Goal: Task Accomplishment & Management: Use online tool/utility

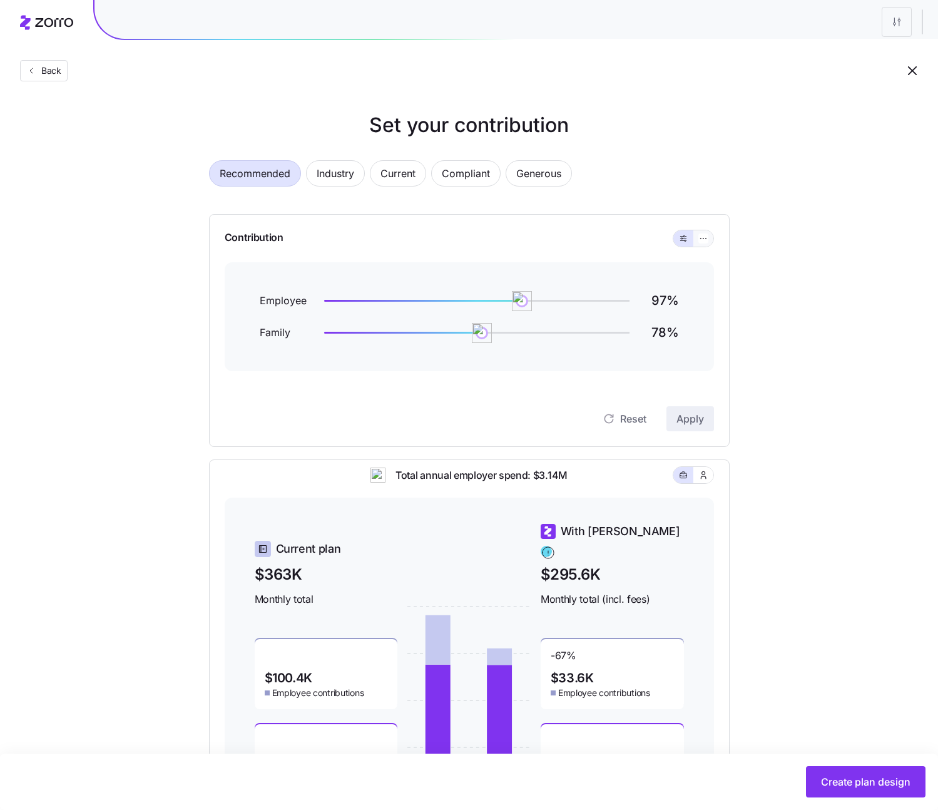
click at [702, 246] on button "button" at bounding box center [703, 238] width 20 height 16
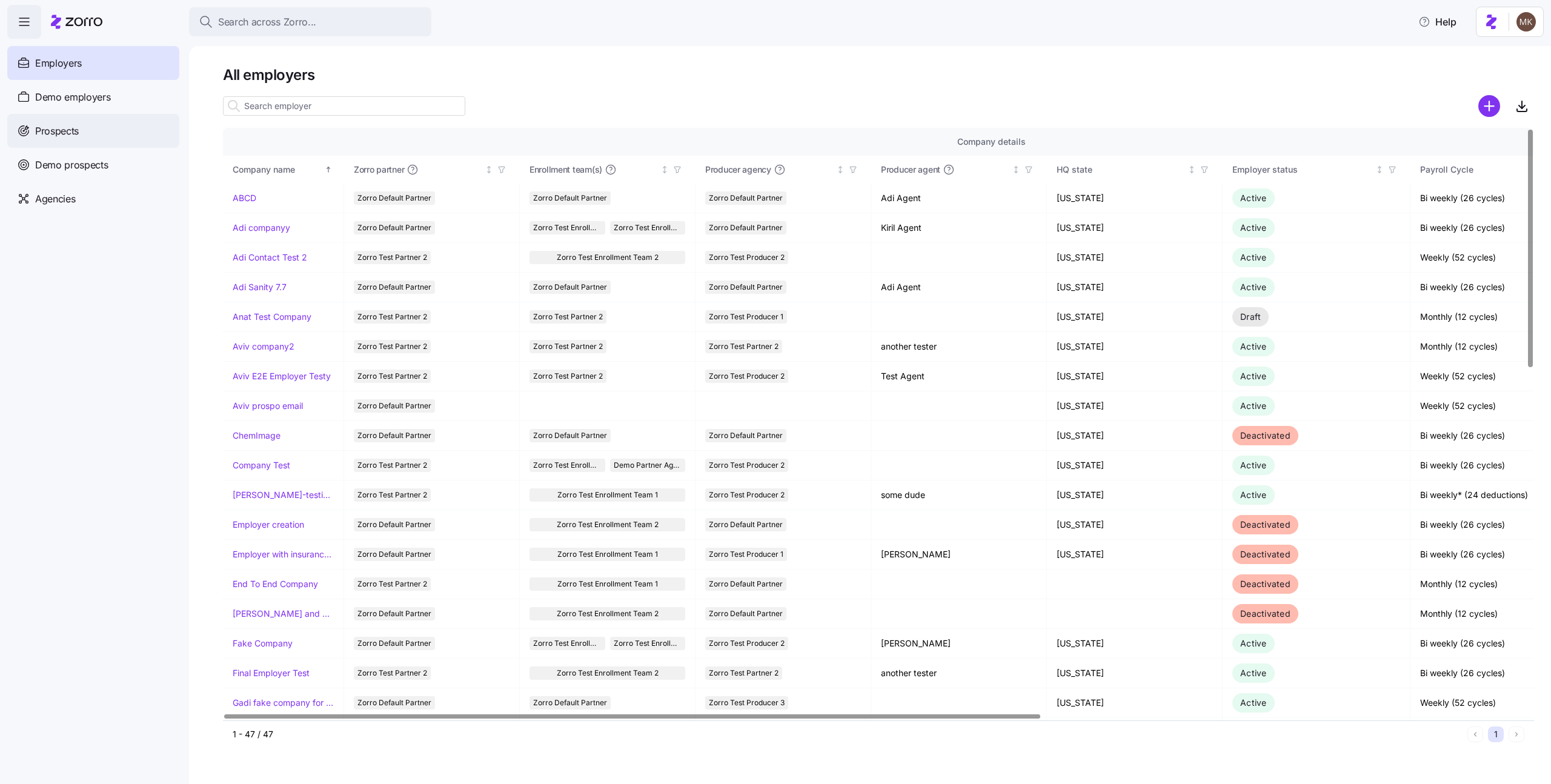
click at [42, 136] on span "Prospects" at bounding box center [56, 132] width 44 height 15
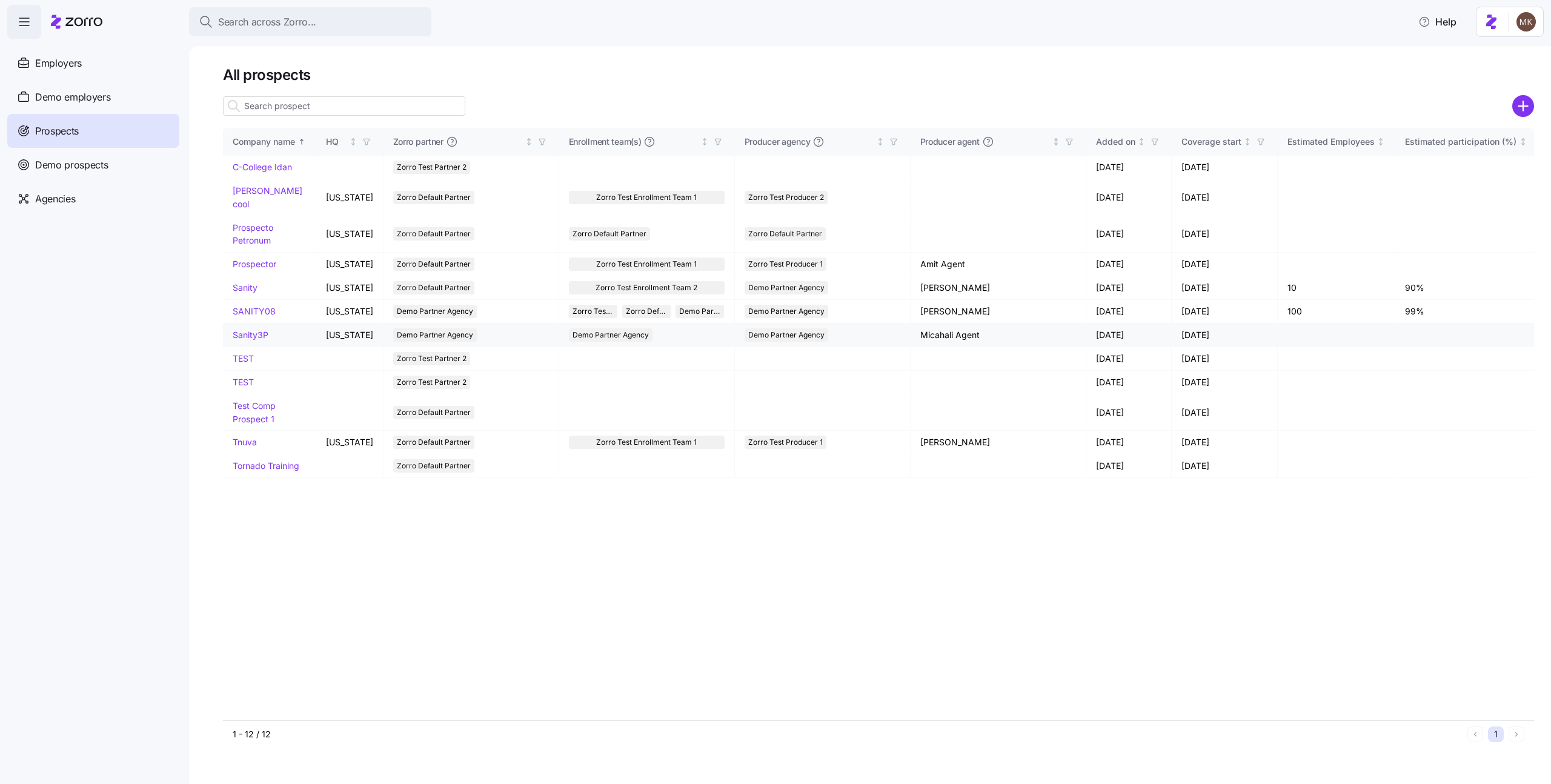
click at [254, 329] on link "Sanity3P" at bounding box center [250, 334] width 36 height 11
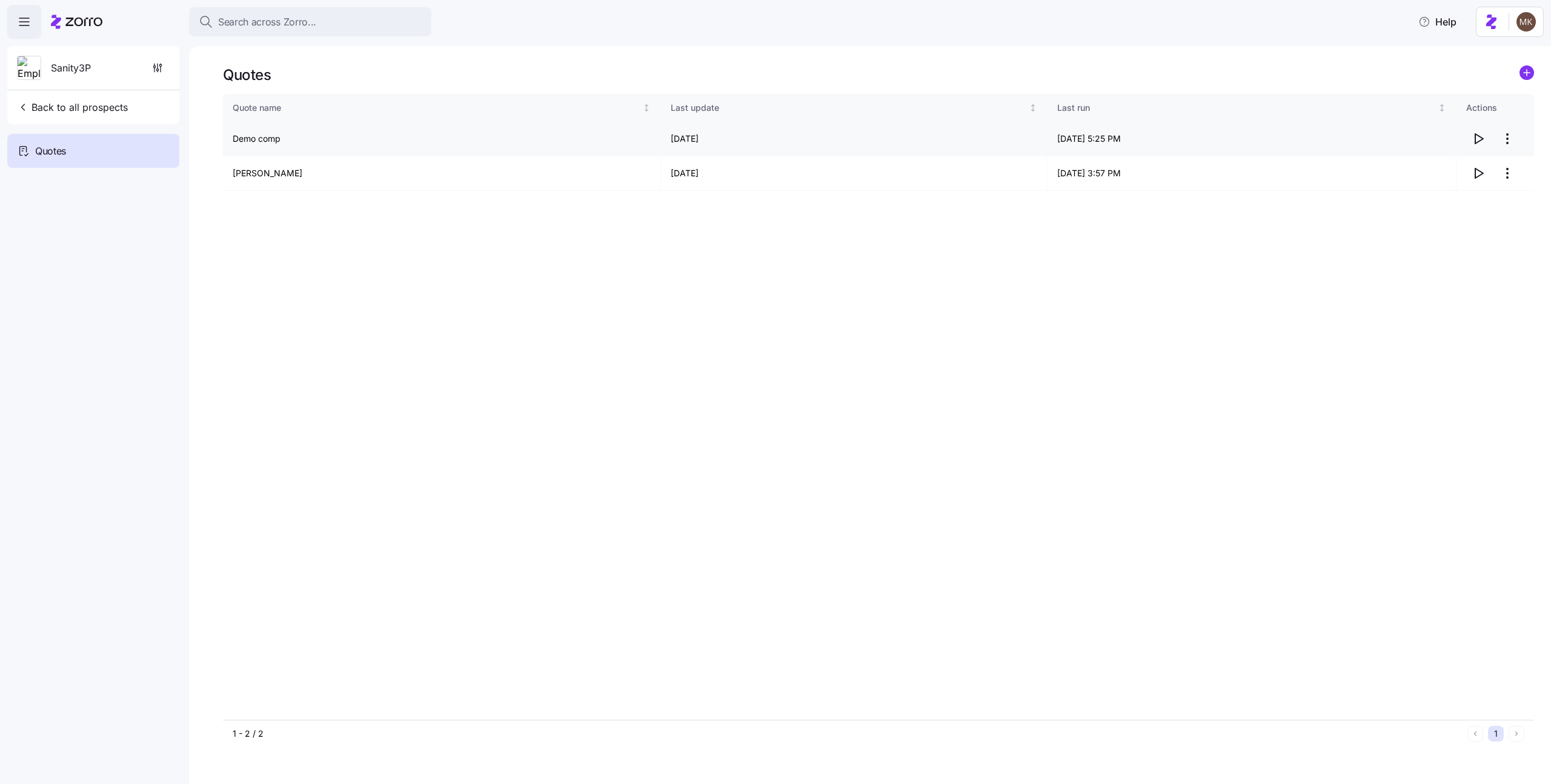
click at [1477, 136] on icon "button" at bounding box center [1477, 138] width 15 height 15
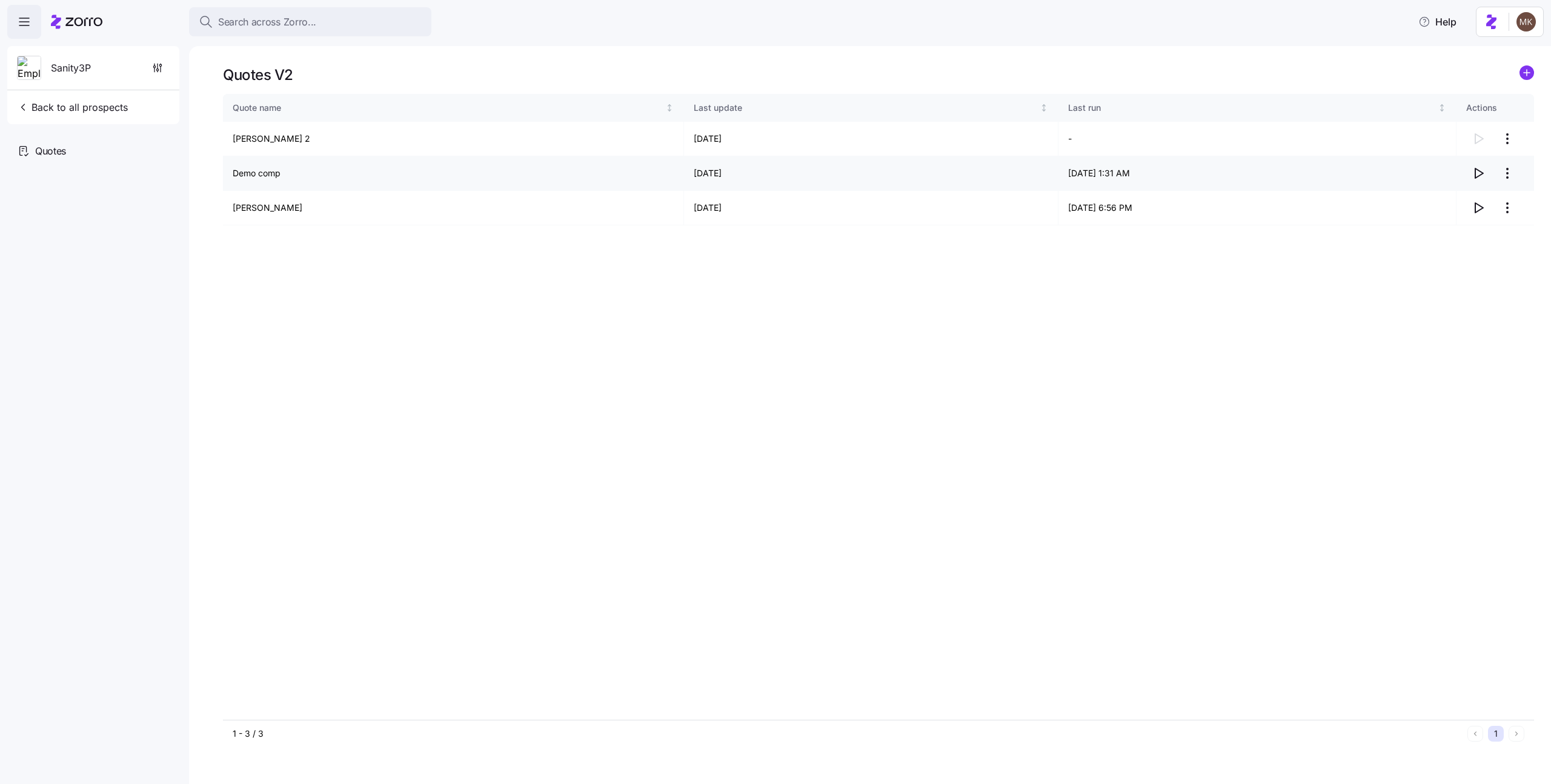
click at [1480, 179] on icon "button" at bounding box center [1477, 172] width 15 height 15
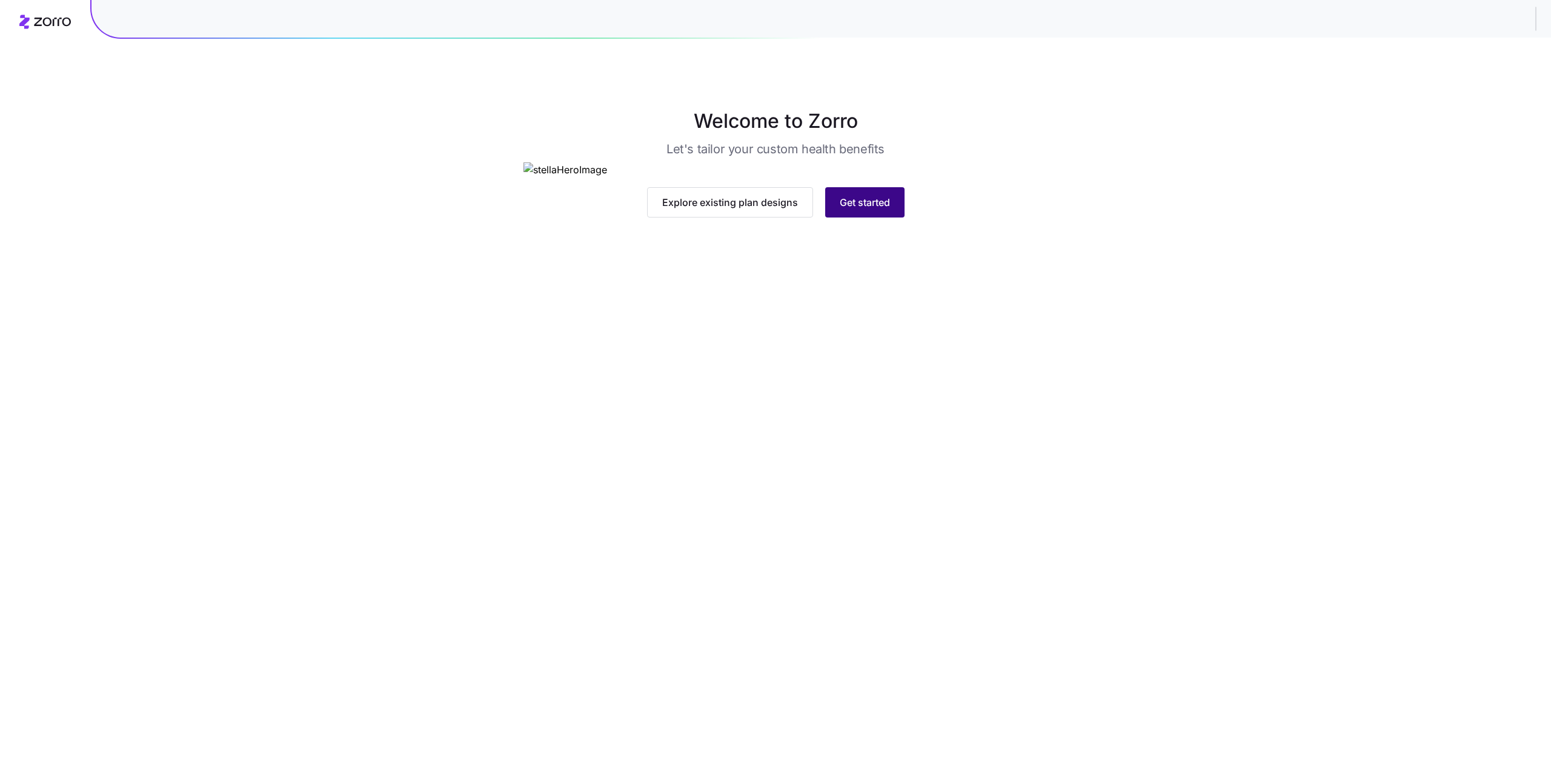
click at [886, 218] on button "Get started" at bounding box center [865, 201] width 79 height 30
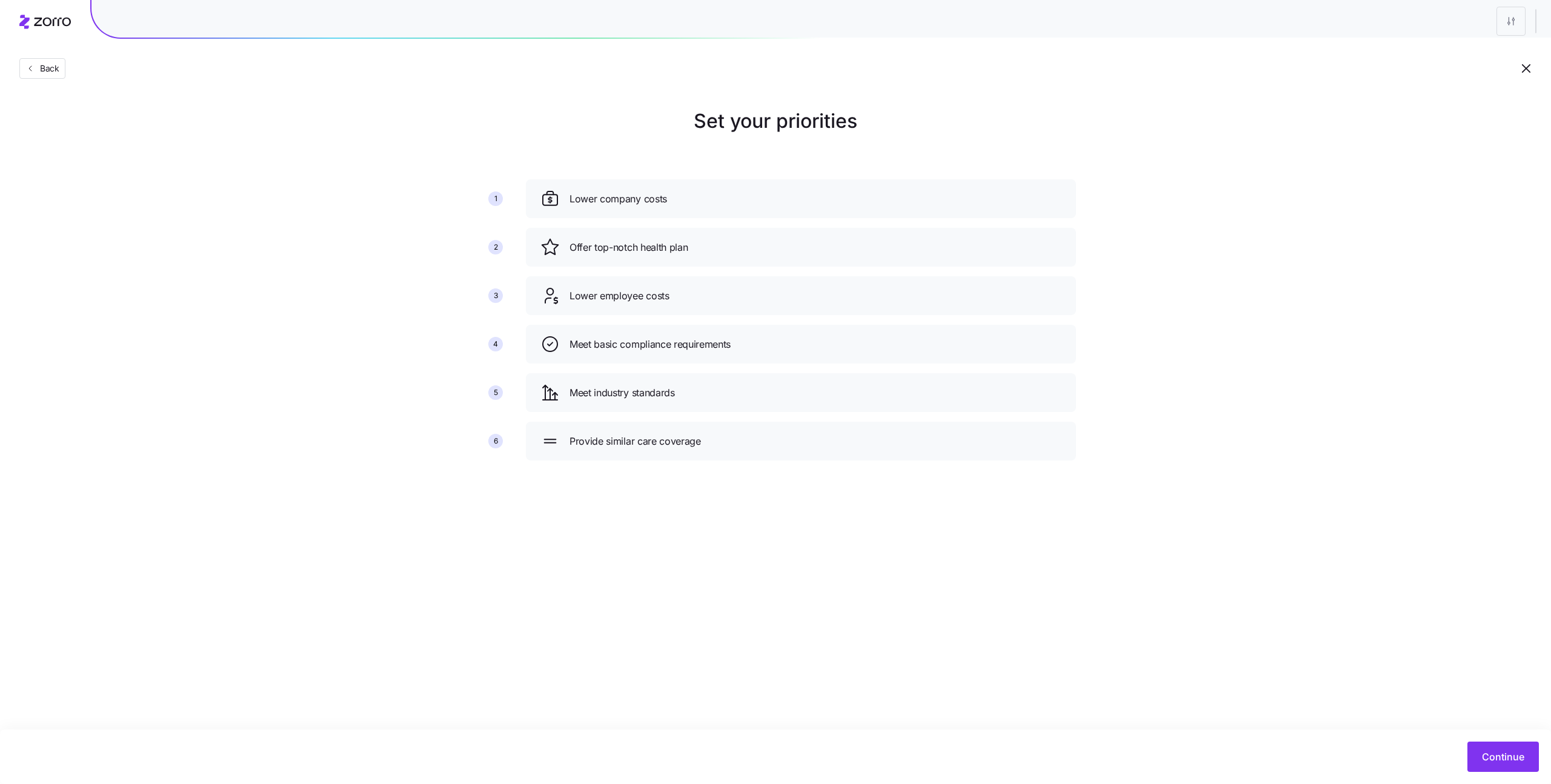
click at [1463, 748] on div "Continue" at bounding box center [776, 756] width 1526 height 30
click at [1479, 751] on button "Continue" at bounding box center [1503, 756] width 72 height 30
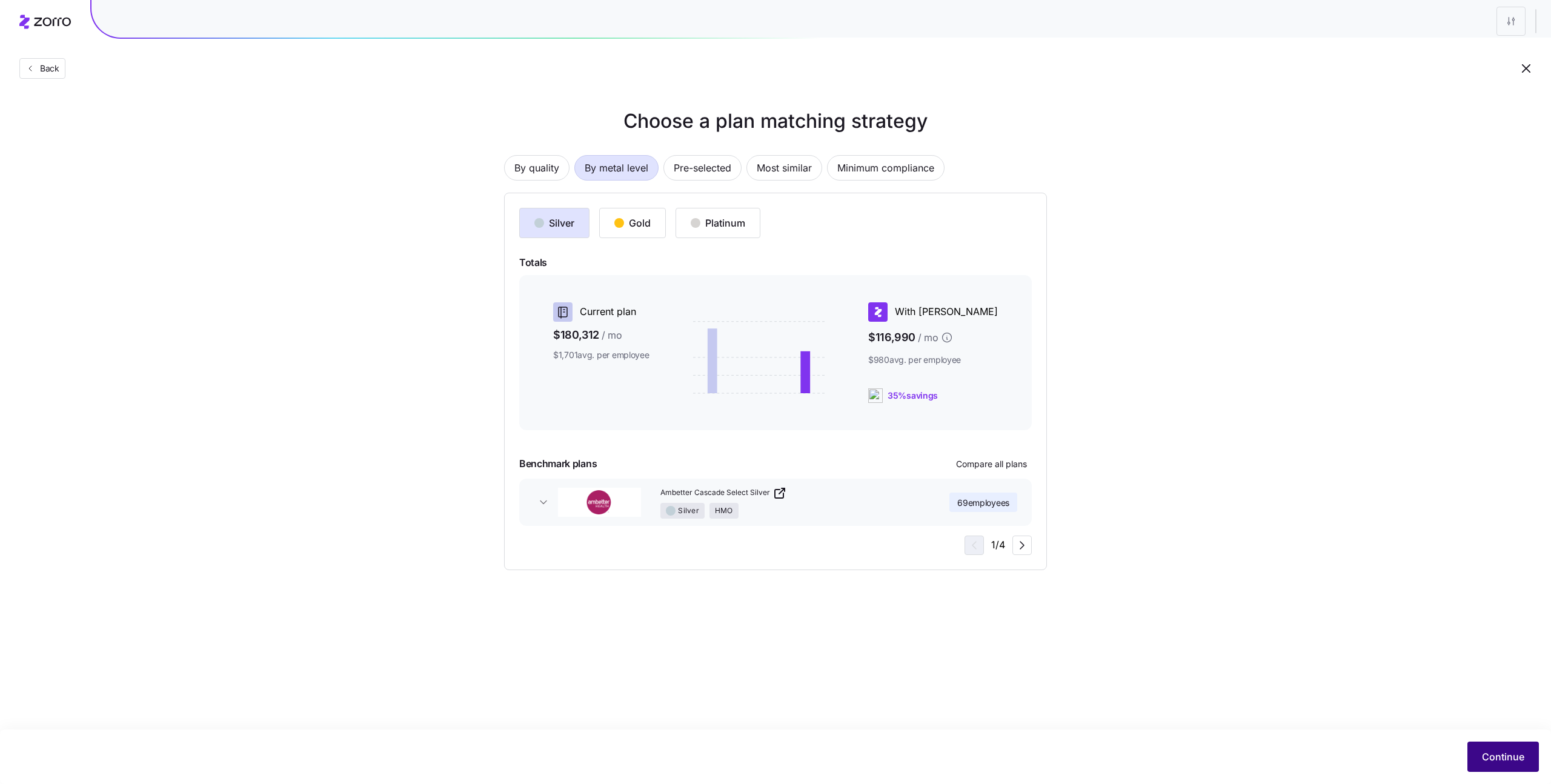
click at [1510, 763] on span "Continue" at bounding box center [1503, 756] width 43 height 15
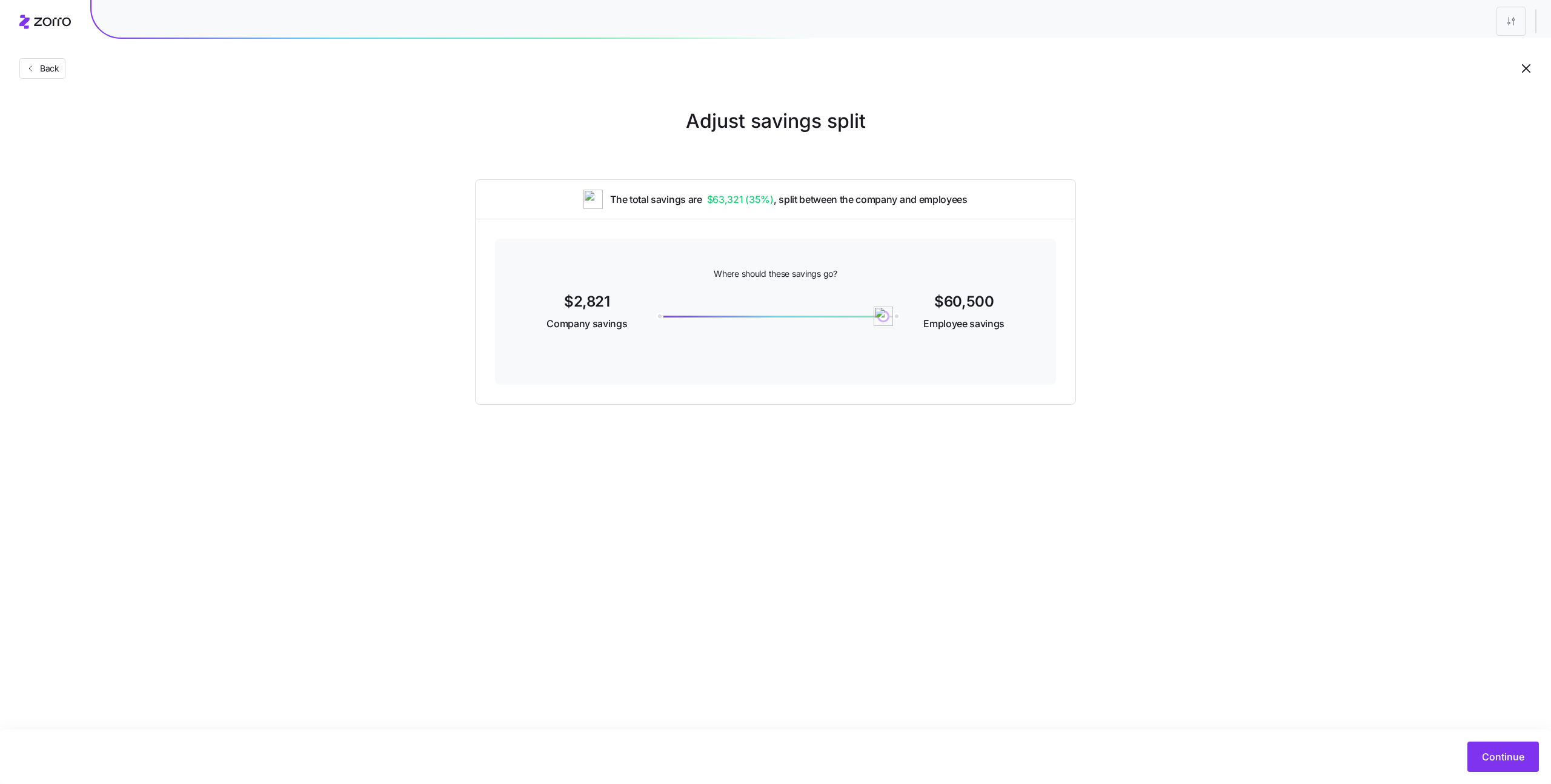
click at [688, 316] on div "60500" at bounding box center [776, 317] width 237 height 2
click at [1480, 751] on button "Continue" at bounding box center [1503, 756] width 72 height 30
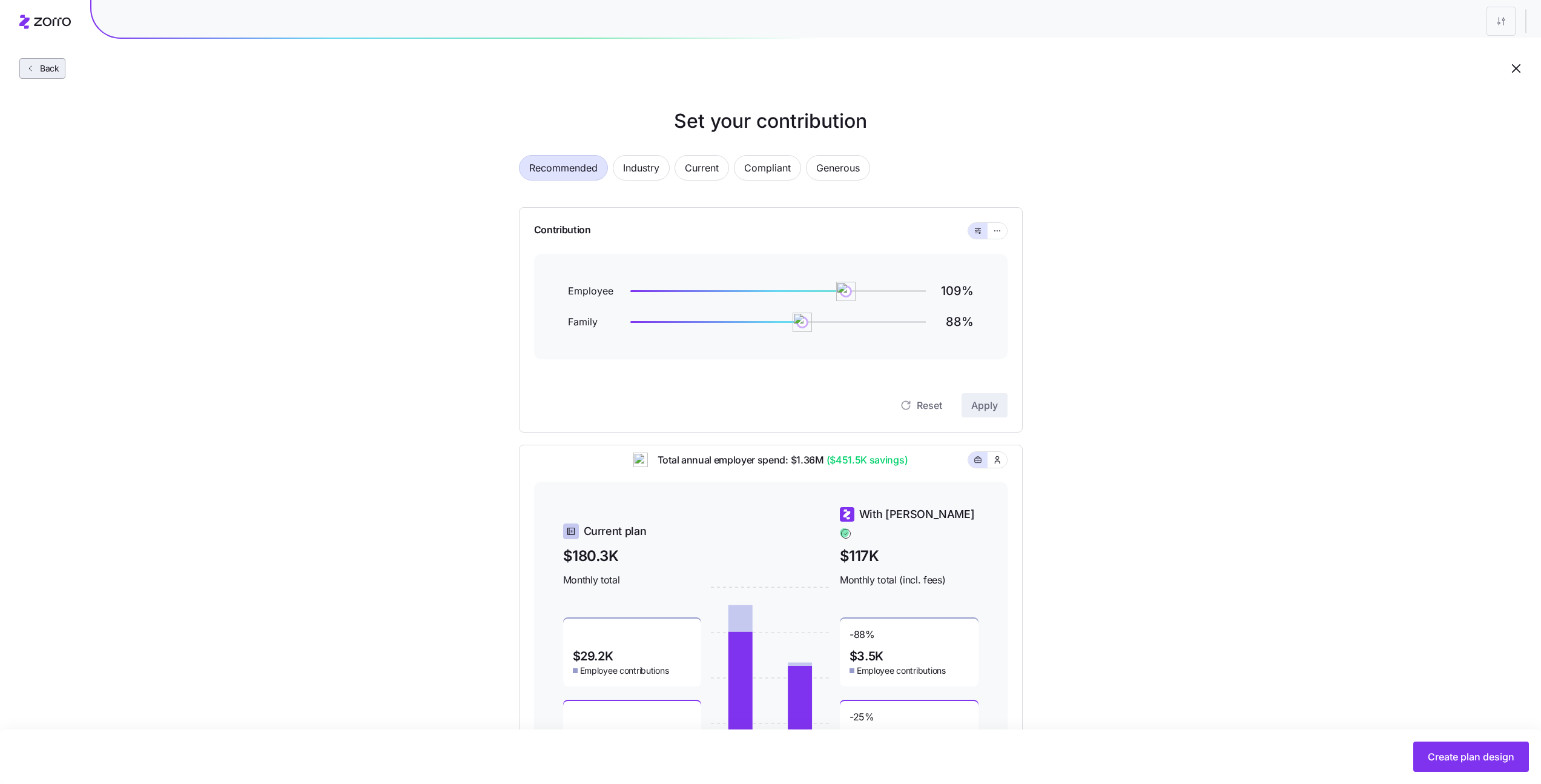
click at [43, 62] on button "Back" at bounding box center [43, 68] width 46 height 20
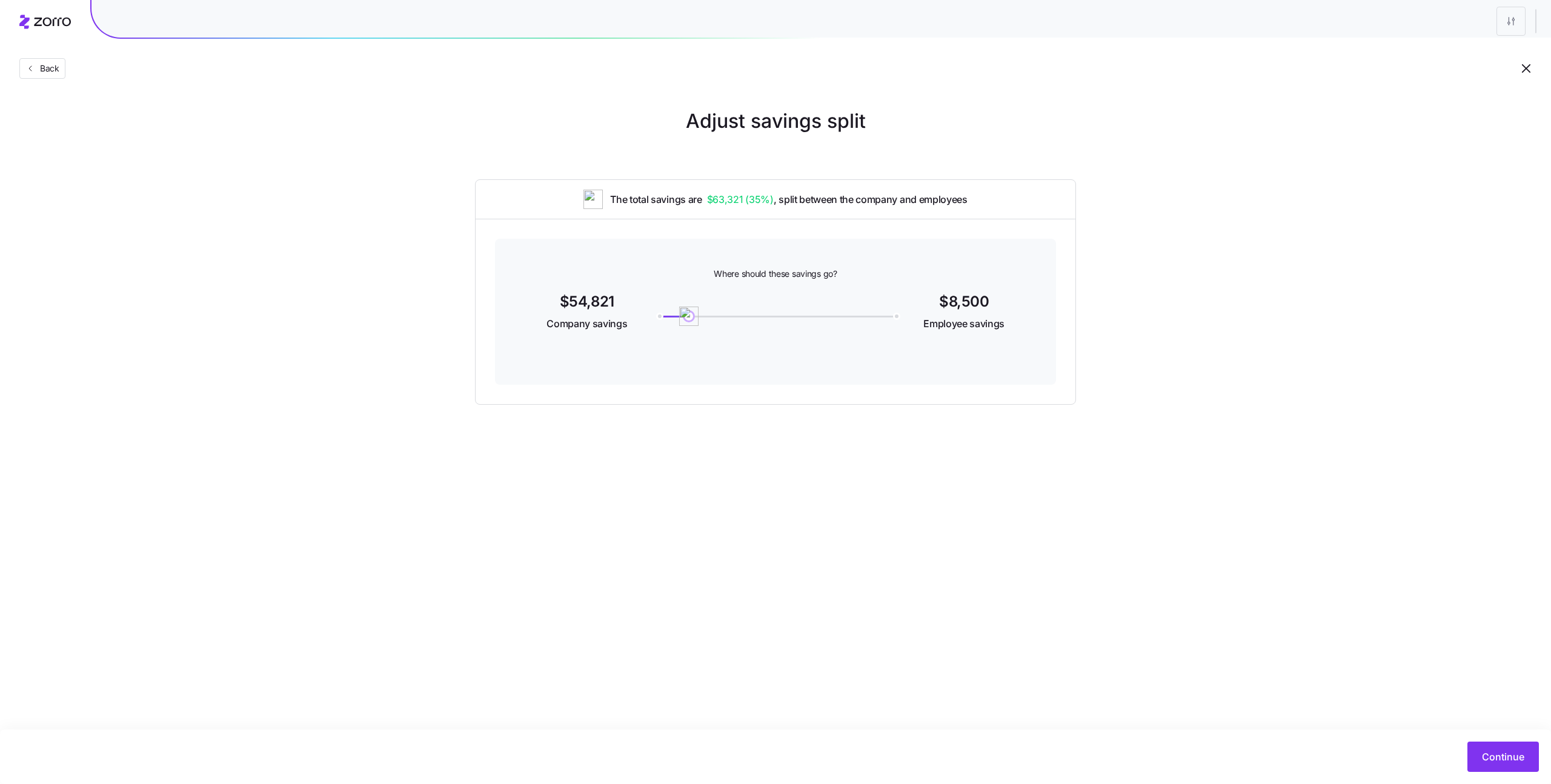
click at [894, 316] on div at bounding box center [776, 317] width 237 height 2
click at [1481, 756] on button "Continue" at bounding box center [1503, 756] width 72 height 30
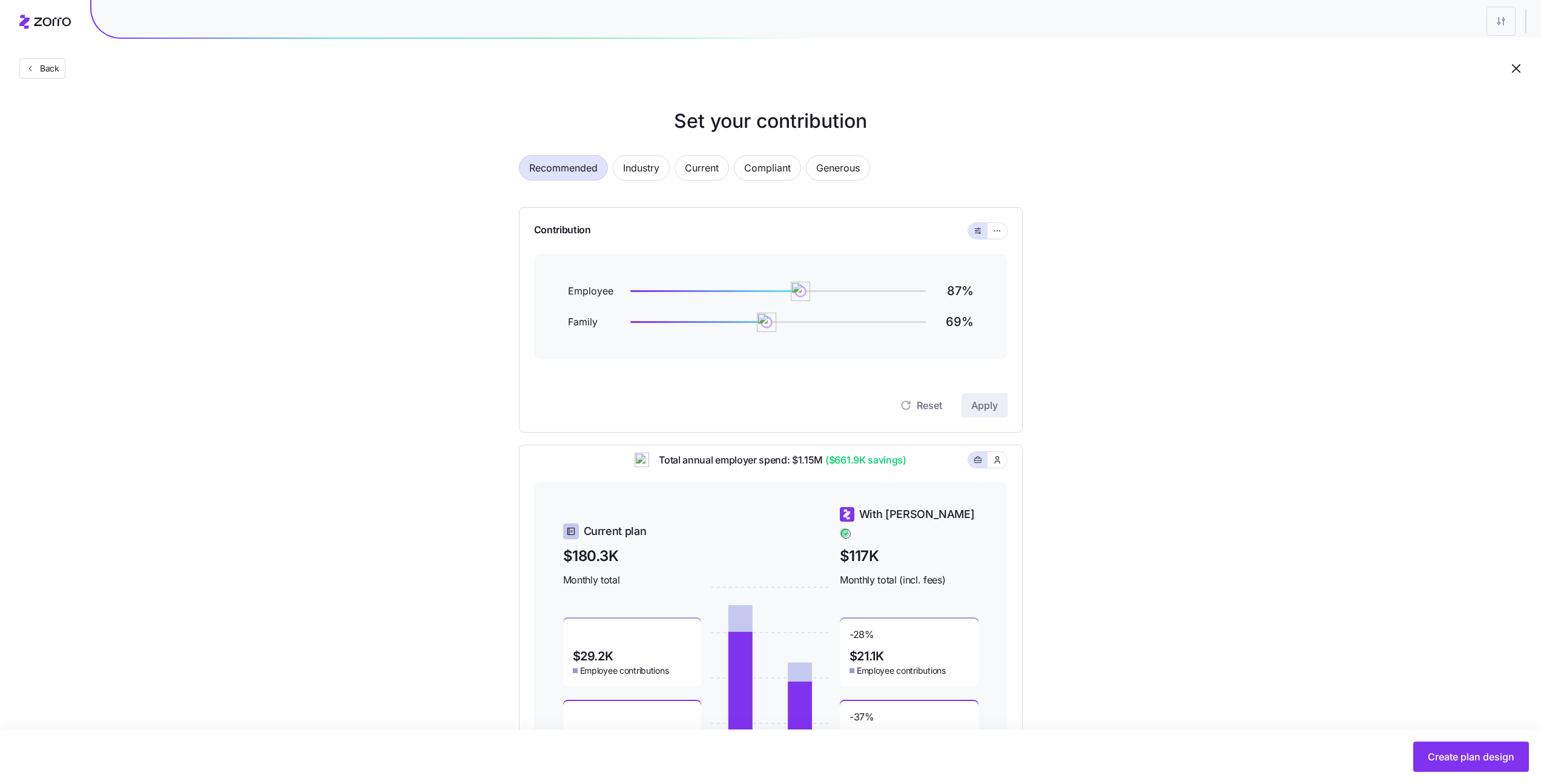
click at [1212, 269] on div "Set your contribution Recommended Industry Current Compliant Generous Contribut…" at bounding box center [770, 453] width 1541 height 694
